Goal: Information Seeking & Learning: Learn about a topic

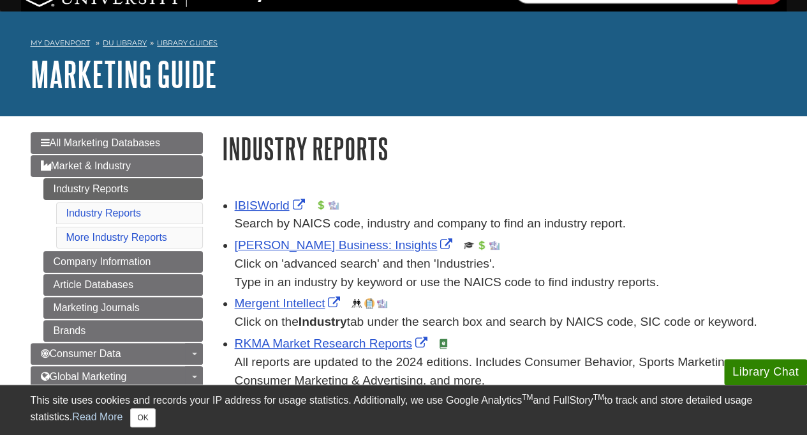
scroll to position [26, 0]
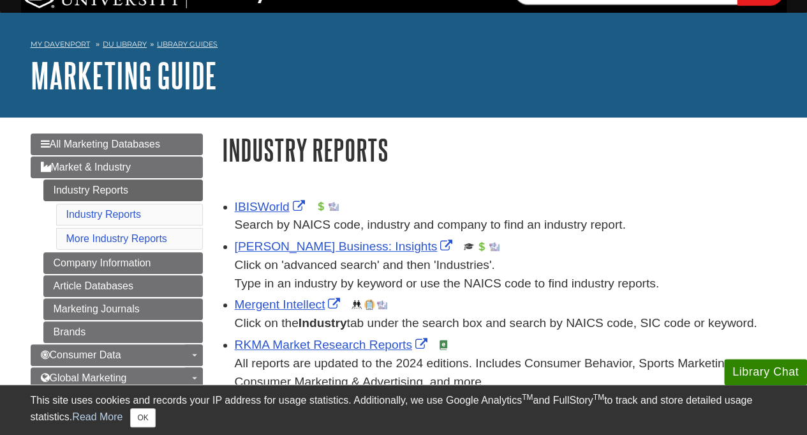
click at [440, 80] on h1 "Marketing Guide" at bounding box center [404, 75] width 747 height 38
click at [424, 62] on h1 "Marketing Guide" at bounding box center [404, 75] width 747 height 38
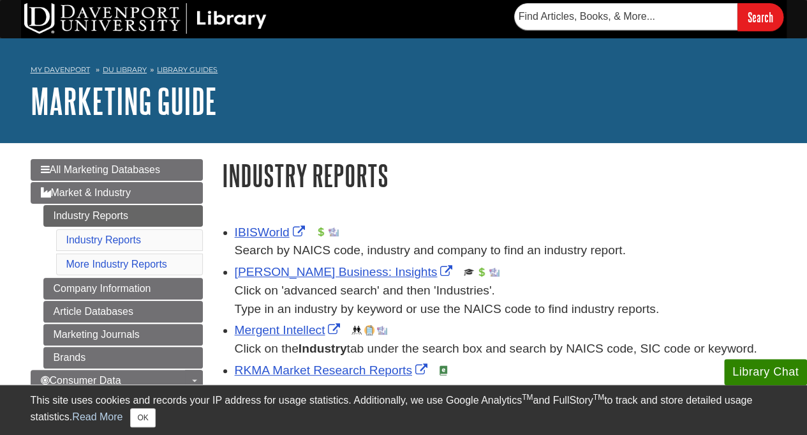
scroll to position [119, 0]
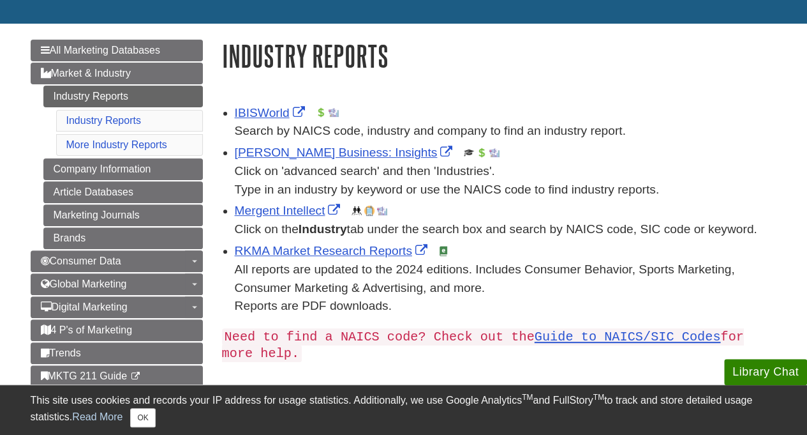
drag, startPoint x: 22, startPoint y: 0, endPoint x: 651, endPoint y: 17, distance: 629.6
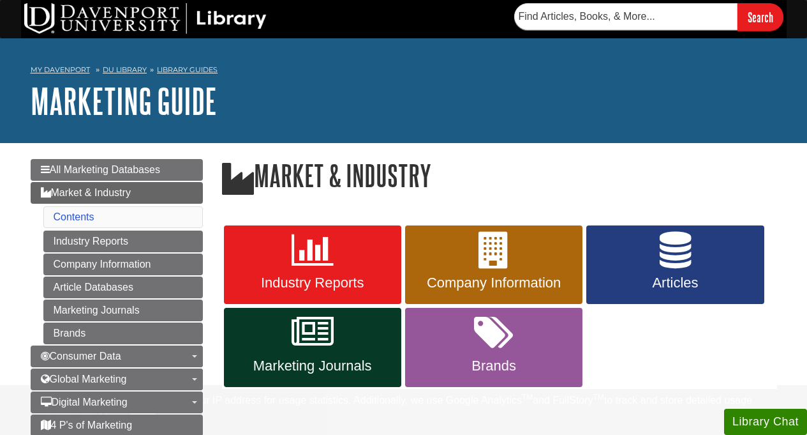
scroll to position [126, 0]
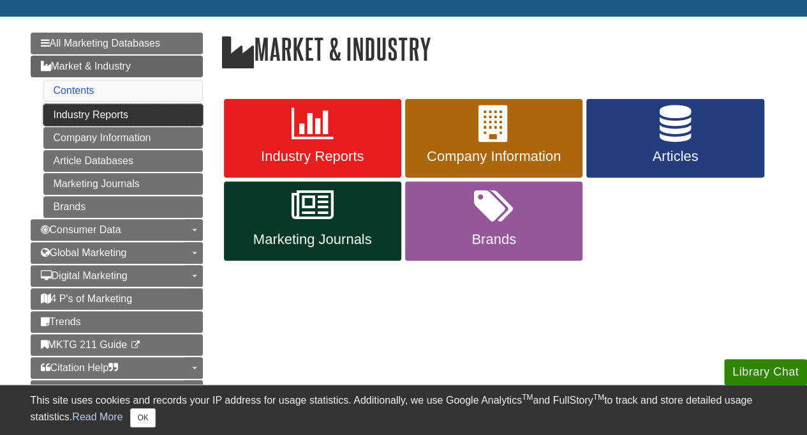
click at [106, 109] on link "Industry Reports" at bounding box center [123, 115] width 160 height 22
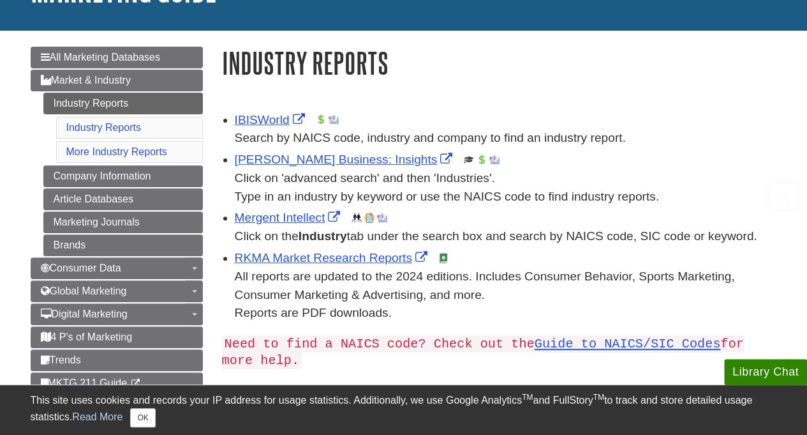
scroll to position [111, 0]
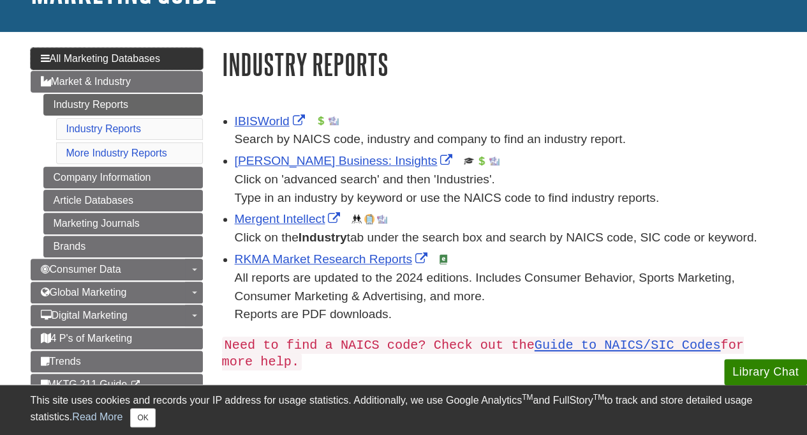
click at [163, 54] on link "All Marketing Databases" at bounding box center [117, 59] width 172 height 22
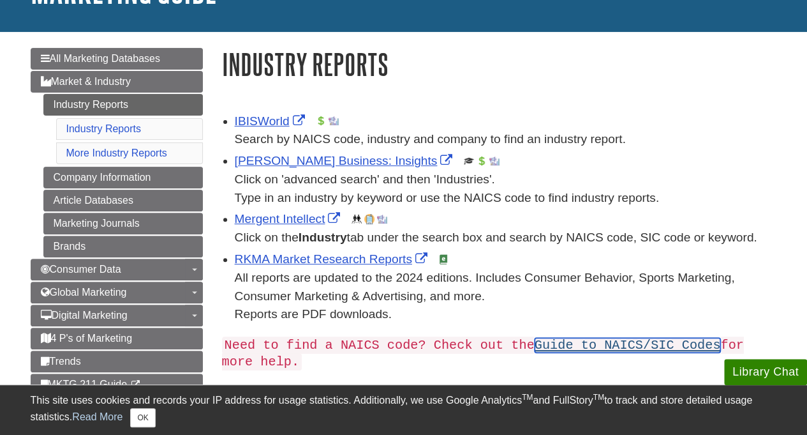
click at [614, 348] on link "Guide to NAICS/SIC Codes" at bounding box center [628, 345] width 186 height 15
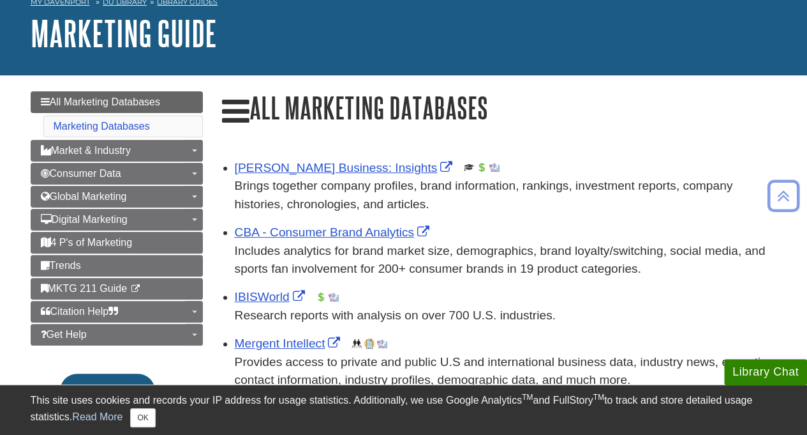
scroll to position [61, 0]
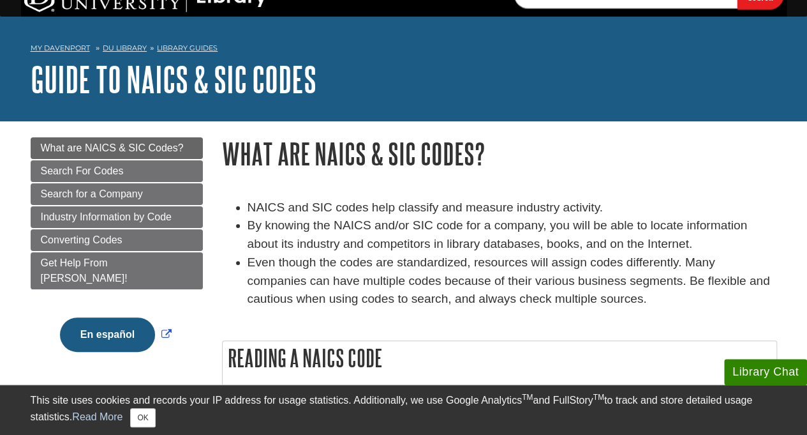
scroll to position [20, 0]
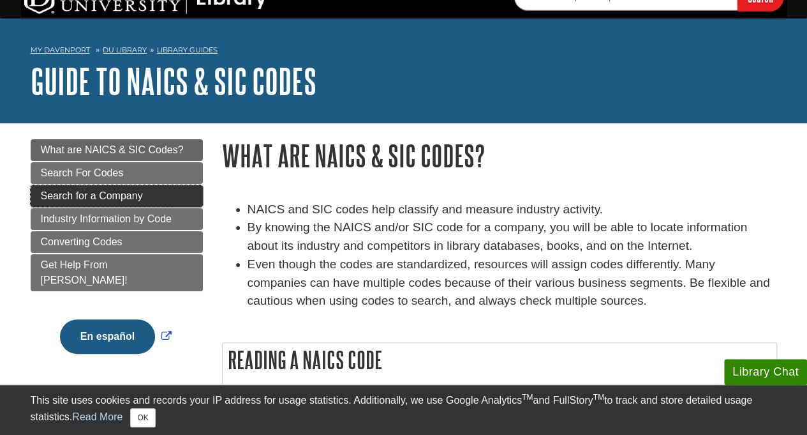
click at [138, 192] on span "Search for a Company" at bounding box center [92, 195] width 102 height 11
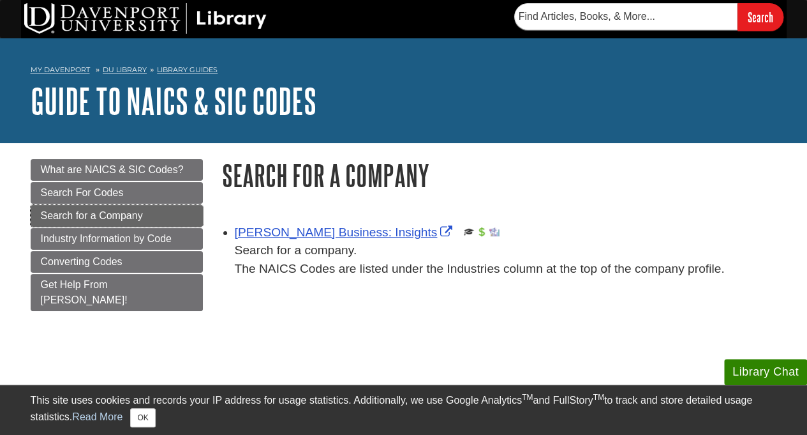
click at [139, 214] on span "Search for a Company" at bounding box center [92, 215] width 102 height 11
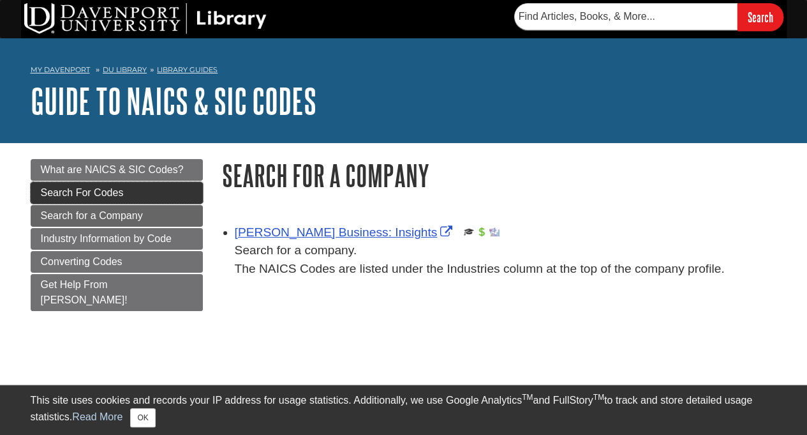
click at [114, 190] on span "Search For Codes" at bounding box center [82, 192] width 83 height 11
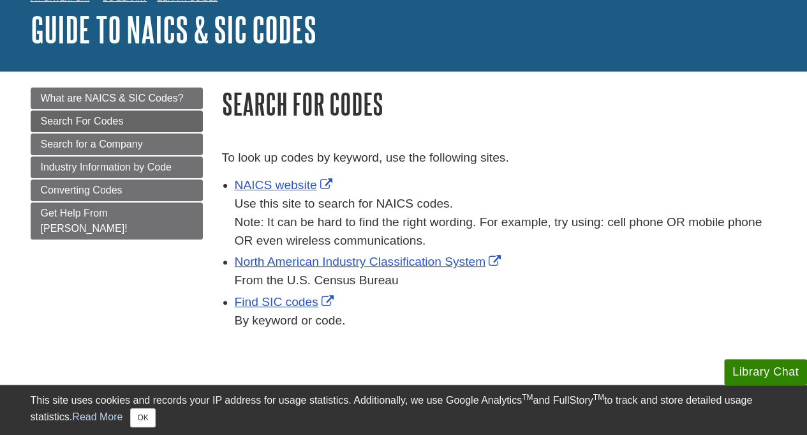
scroll to position [69, 0]
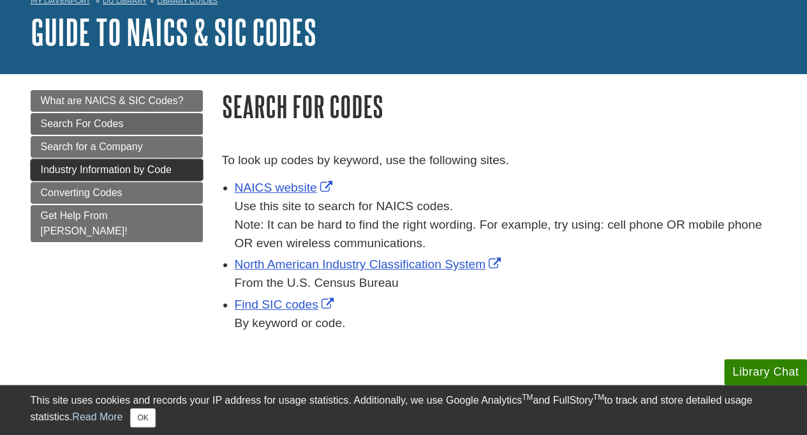
click at [157, 167] on span "Industry Information by Code" at bounding box center [106, 169] width 131 height 11
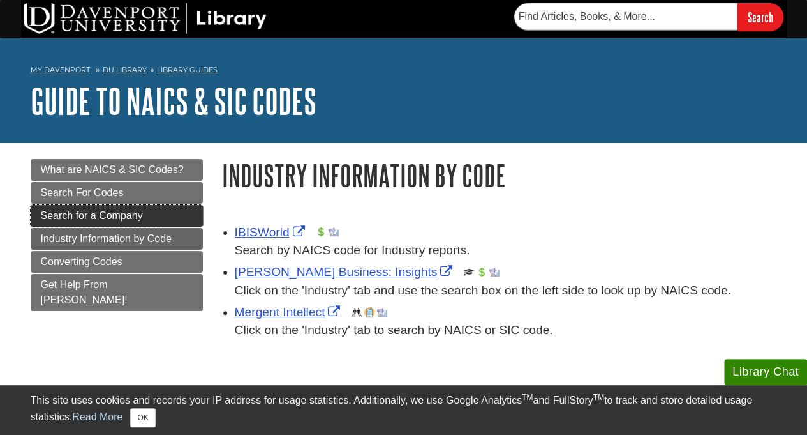
click at [147, 212] on link "Search for a Company" at bounding box center [117, 216] width 172 height 22
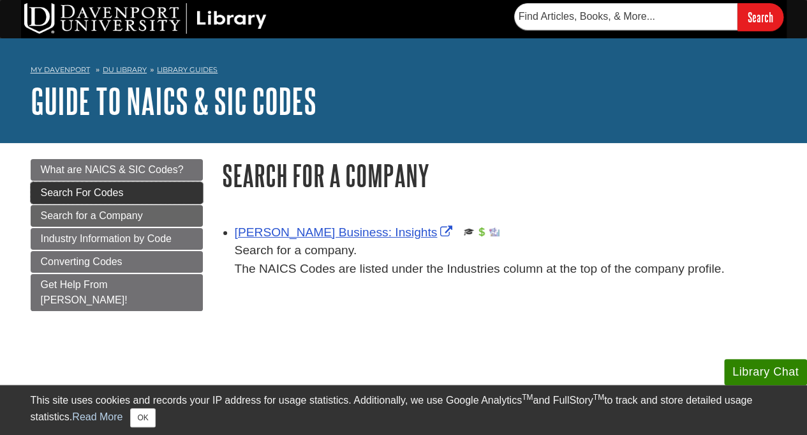
click at [97, 190] on span "Search For Codes" at bounding box center [82, 192] width 83 height 11
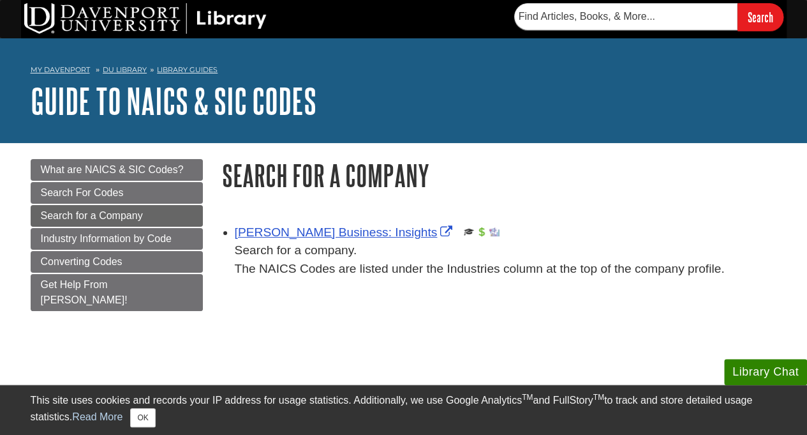
click at [534, 216] on div "Gale Business: Insights This link opens in a new window Search for a company. T…" at bounding box center [500, 258] width 574 height 103
click at [530, 205] on div "Gale Business: Insights This link opens in a new window Search for a company. T…" at bounding box center [500, 250] width 574 height 119
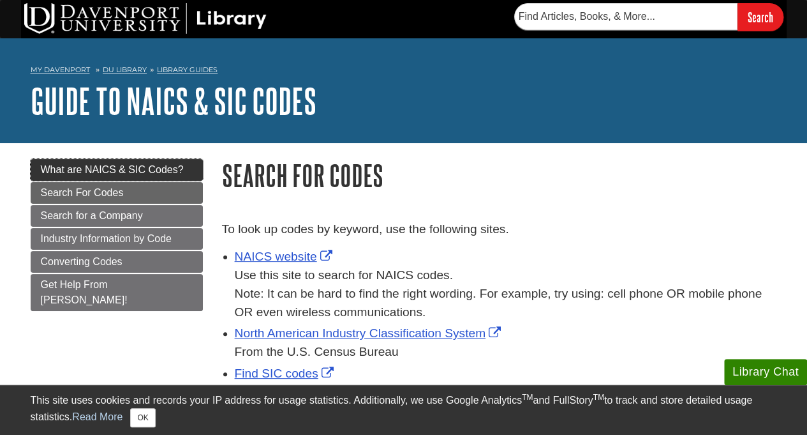
click at [124, 165] on span "What are NAICS & SIC Codes?" at bounding box center [112, 169] width 143 height 11
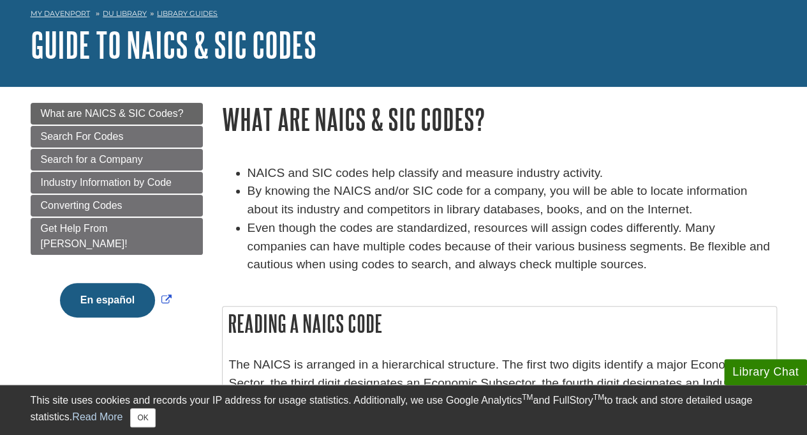
scroll to position [55, 0]
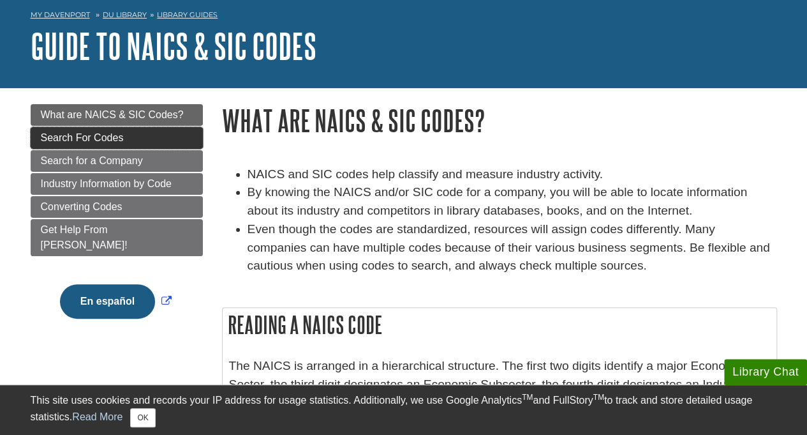
click at [147, 140] on link "Search For Codes" at bounding box center [117, 138] width 172 height 22
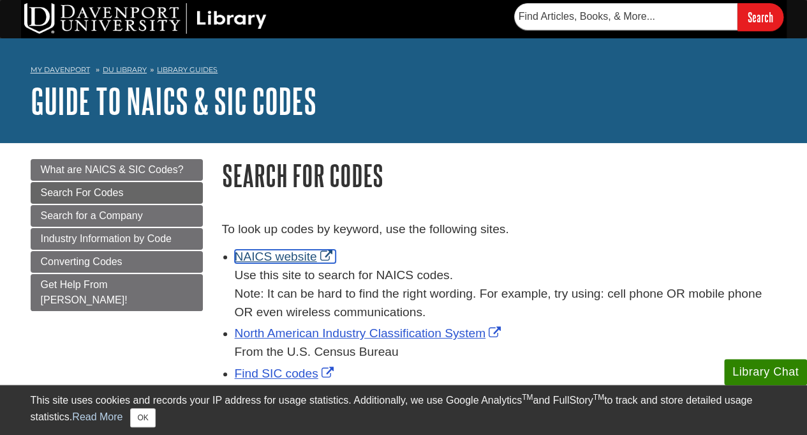
click at [257, 252] on link "NAICS website" at bounding box center [285, 256] width 101 height 13
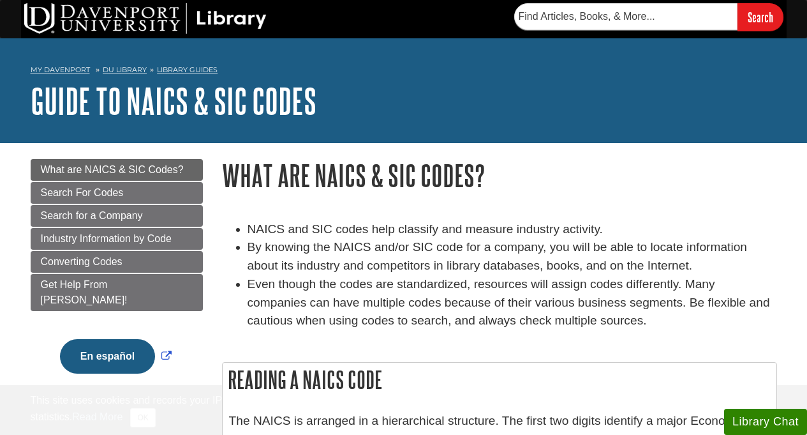
scroll to position [20, 0]
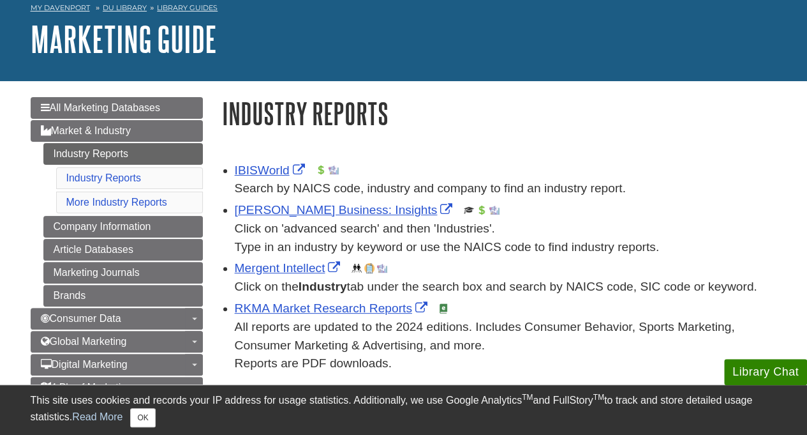
scroll to position [61, 0]
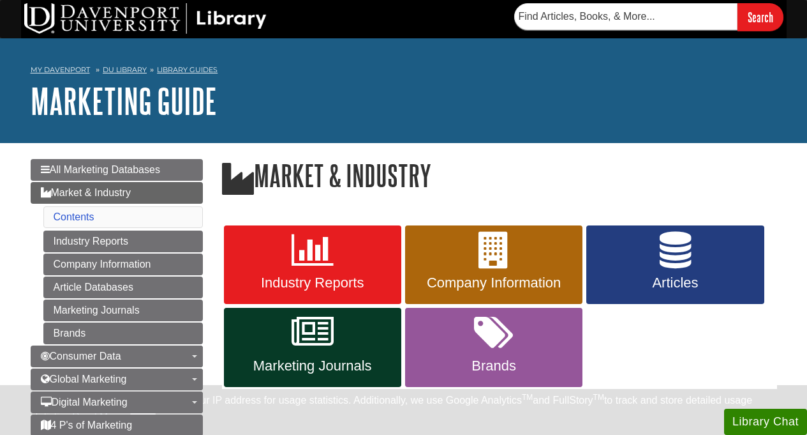
scroll to position [126, 0]
